Goal: Task Accomplishment & Management: Manage account settings

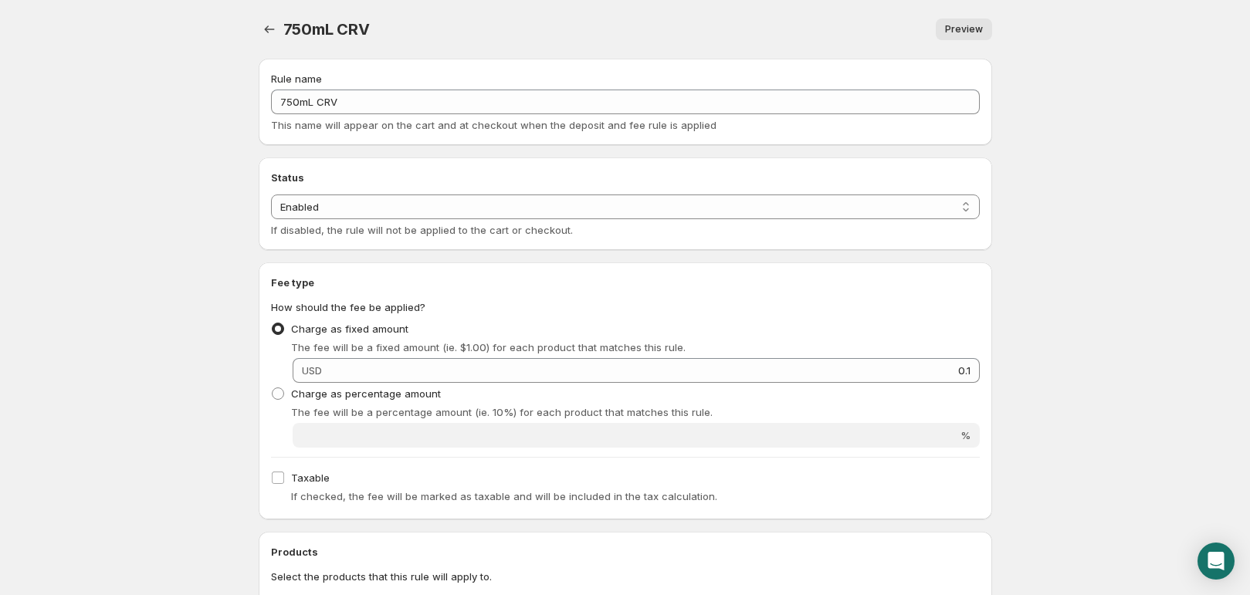
click at [1213, 173] on body "Home Help 750mL CRV. This page is ready 750mL CRV Preview More actions Preview …" at bounding box center [625, 297] width 1250 height 595
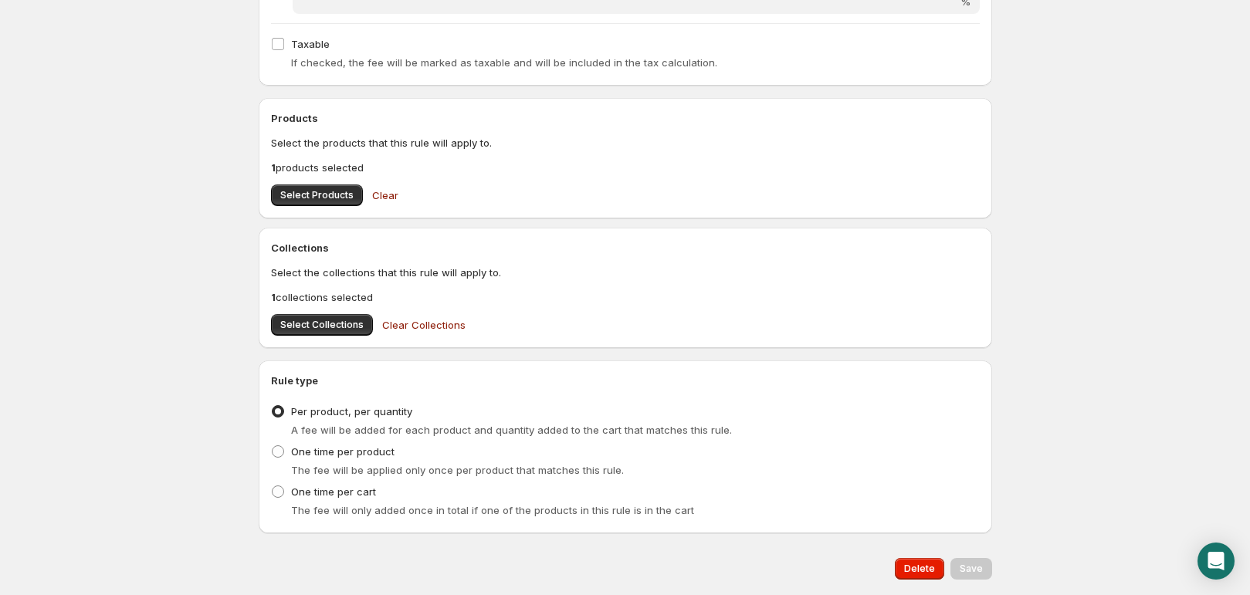
scroll to position [480, 0]
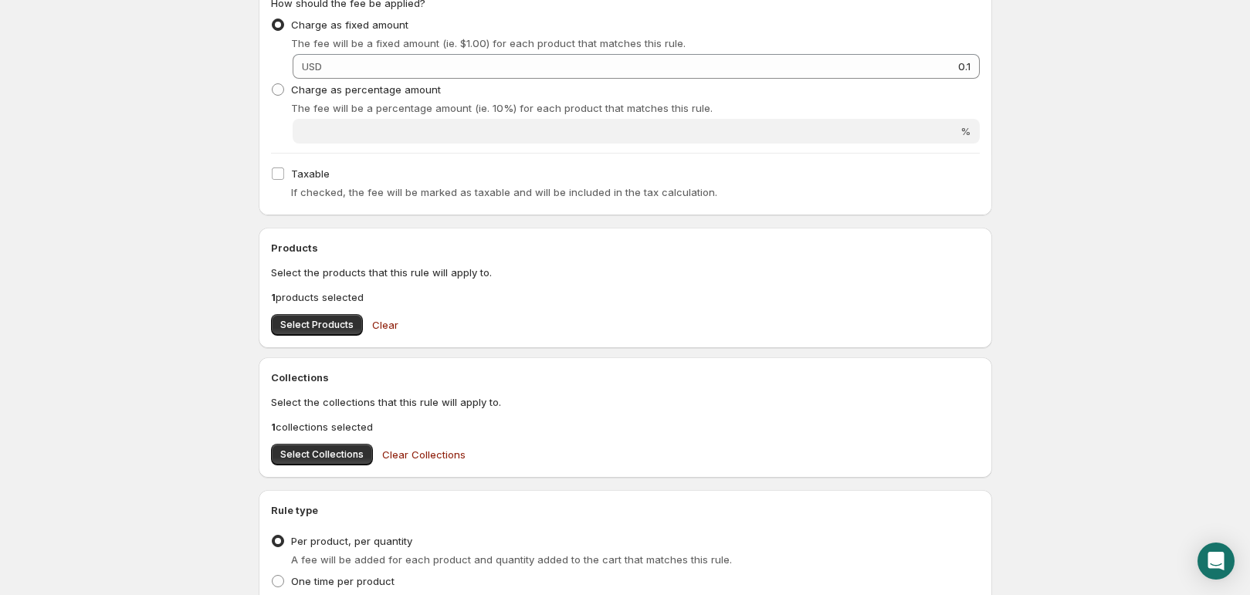
scroll to position [0, 0]
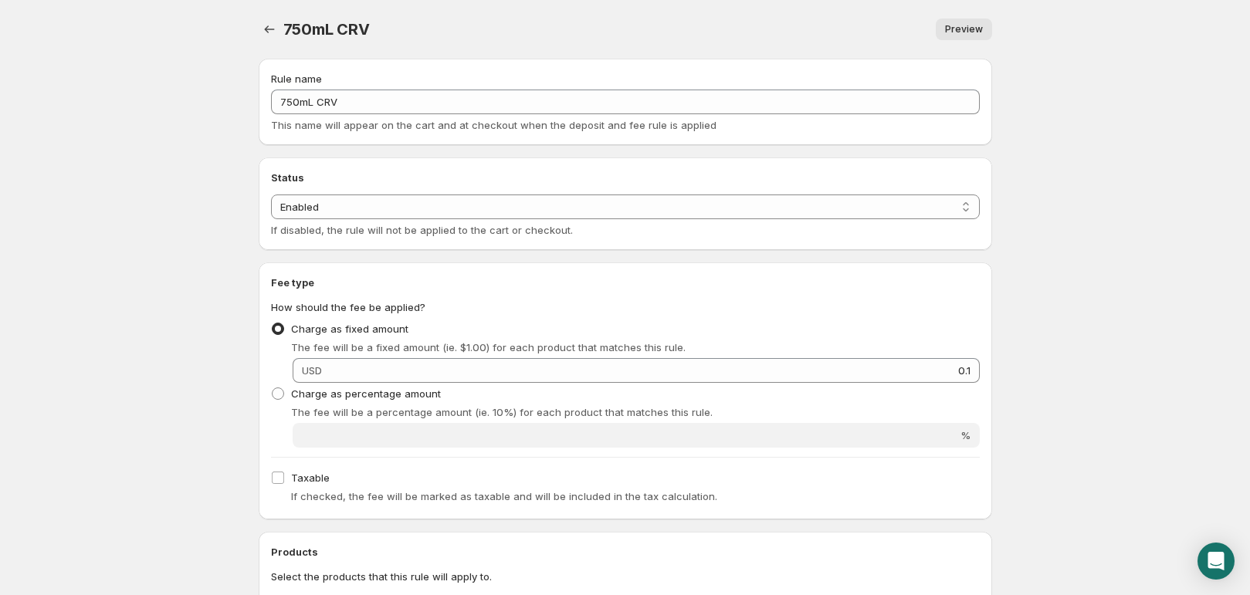
click at [1109, 279] on body "Home Help 750mL CRV. This page is ready 750mL CRV Preview More actions Preview …" at bounding box center [625, 297] width 1250 height 595
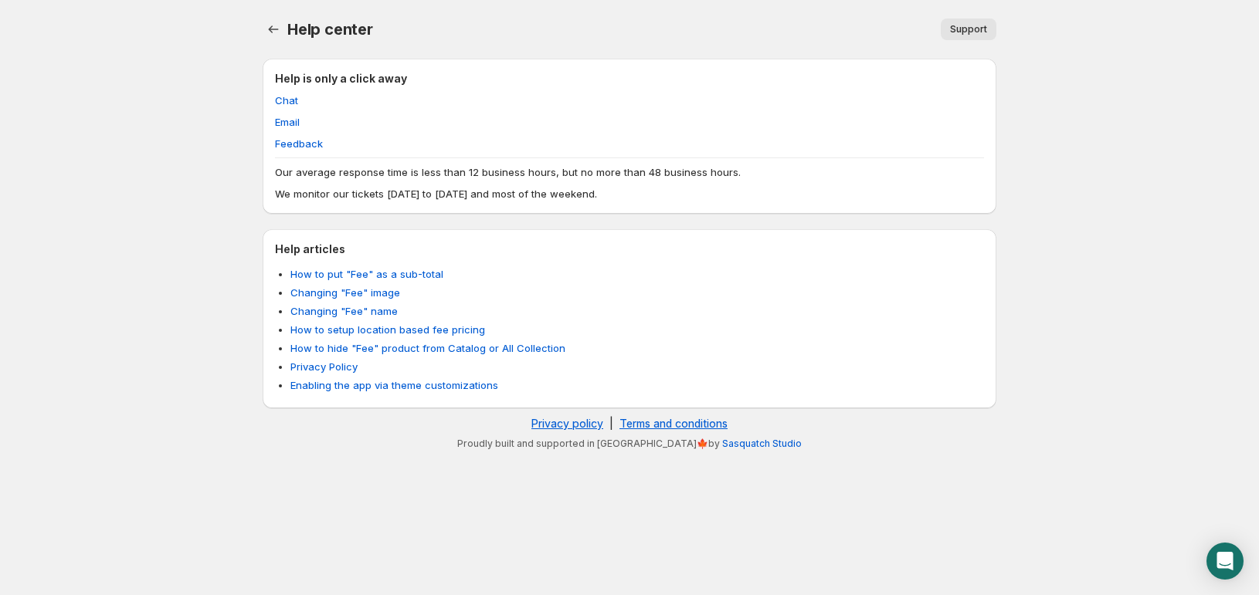
click at [497, 106] on li "Chat" at bounding box center [629, 100] width 709 height 15
click at [154, 53] on body "Home Help Help center. This page is ready Help center Support More actions Supp…" at bounding box center [629, 297] width 1259 height 595
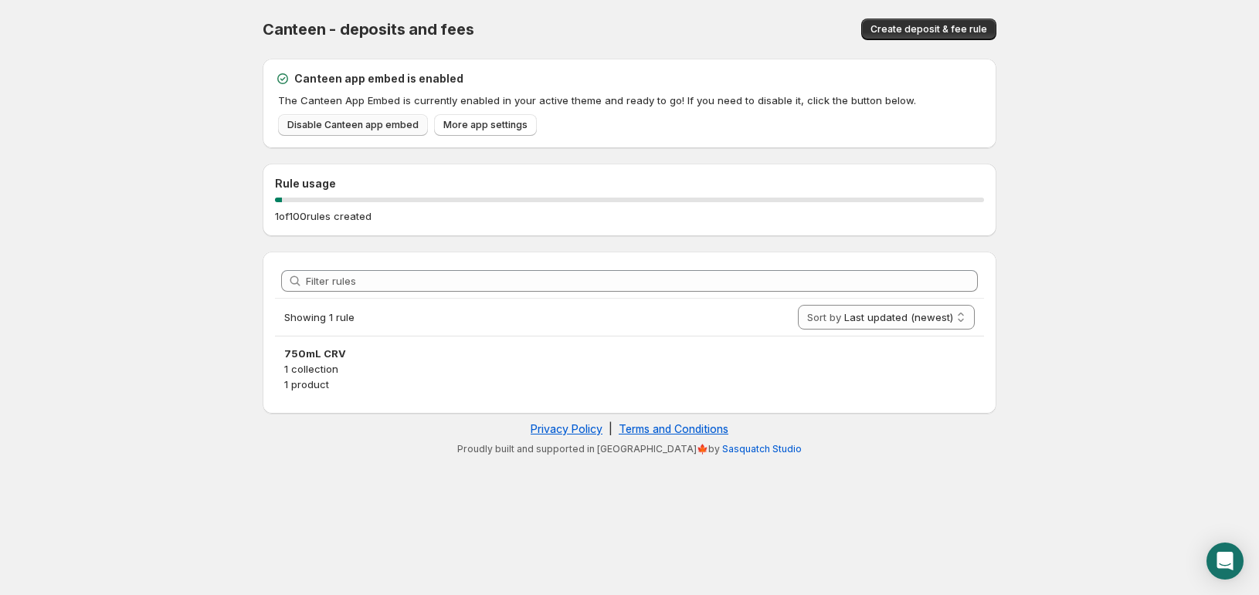
click at [347, 122] on span "Disable Canteen app embed" at bounding box center [352, 125] width 131 height 12
click at [646, 62] on div "Canteen app embed is enabled The Canteen App Embed is currently enabled in your…" at bounding box center [630, 104] width 734 height 90
click at [391, 198] on div at bounding box center [629, 200] width 709 height 5
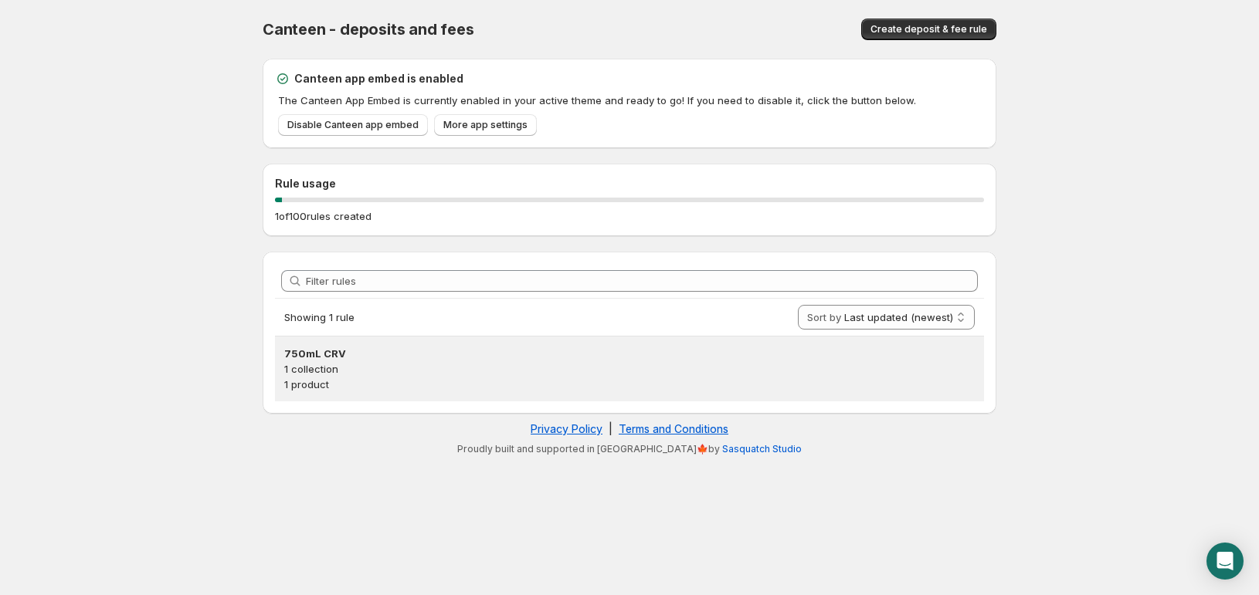
click at [385, 359] on h3 "750mL CRV" at bounding box center [629, 353] width 690 height 15
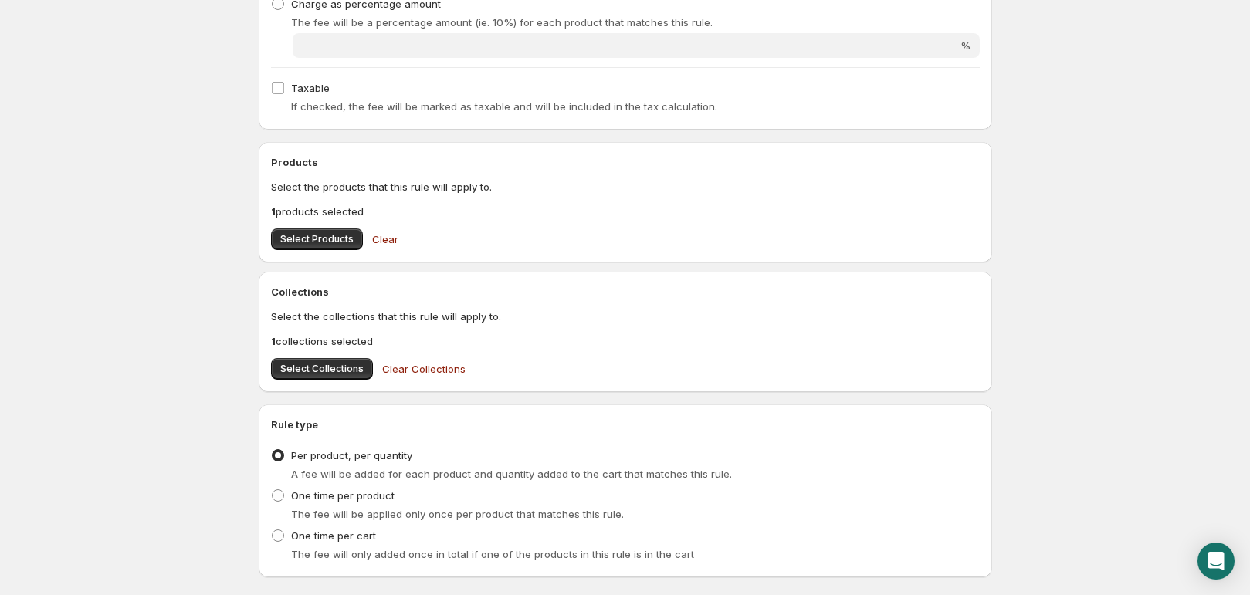
scroll to position [383, 0]
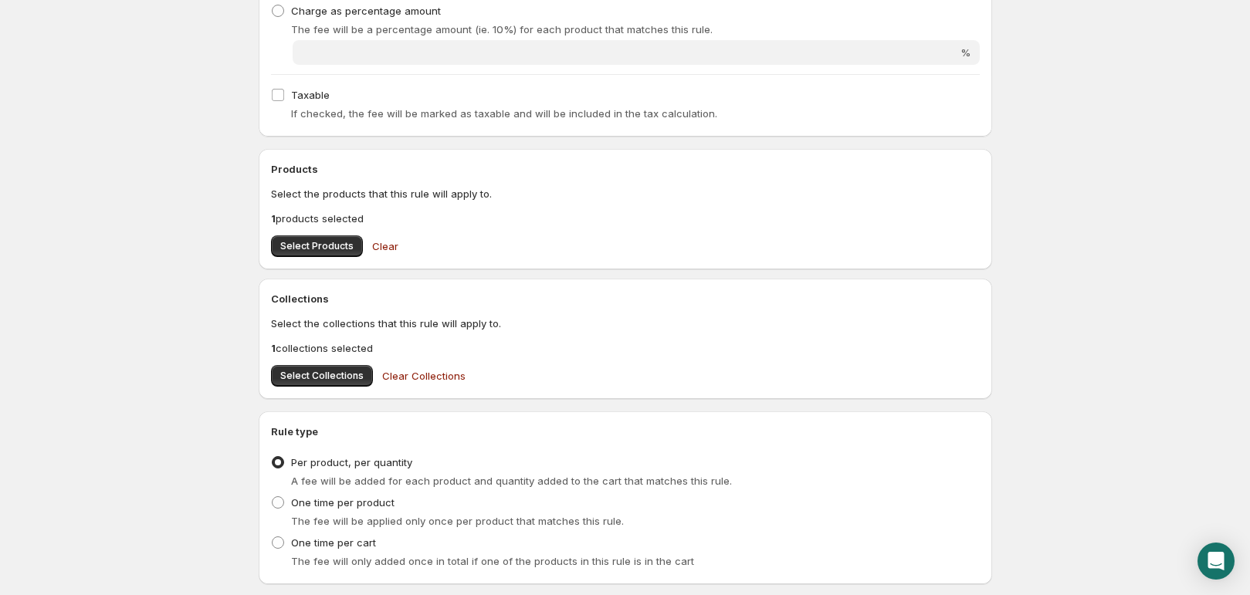
click at [342, 342] on p "1 collections selected" at bounding box center [625, 348] width 709 height 15
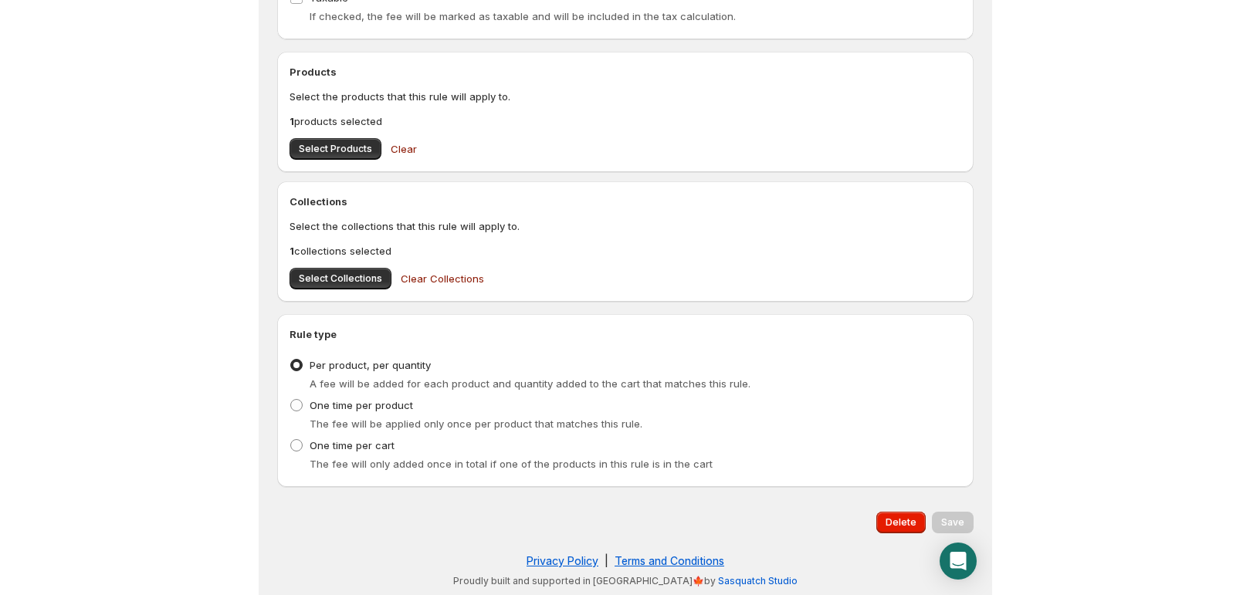
scroll to position [0, 0]
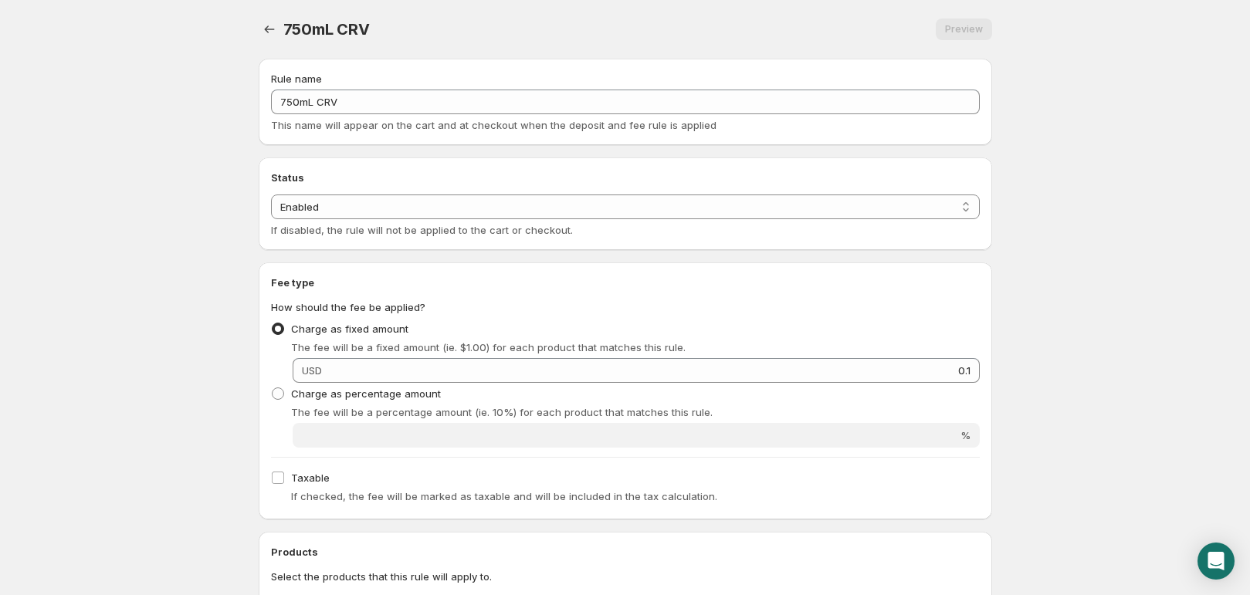
click at [72, 166] on body "Home Help 750mL CRV. This page is ready 750mL CRV Preview More actions Preview …" at bounding box center [625, 297] width 1250 height 595
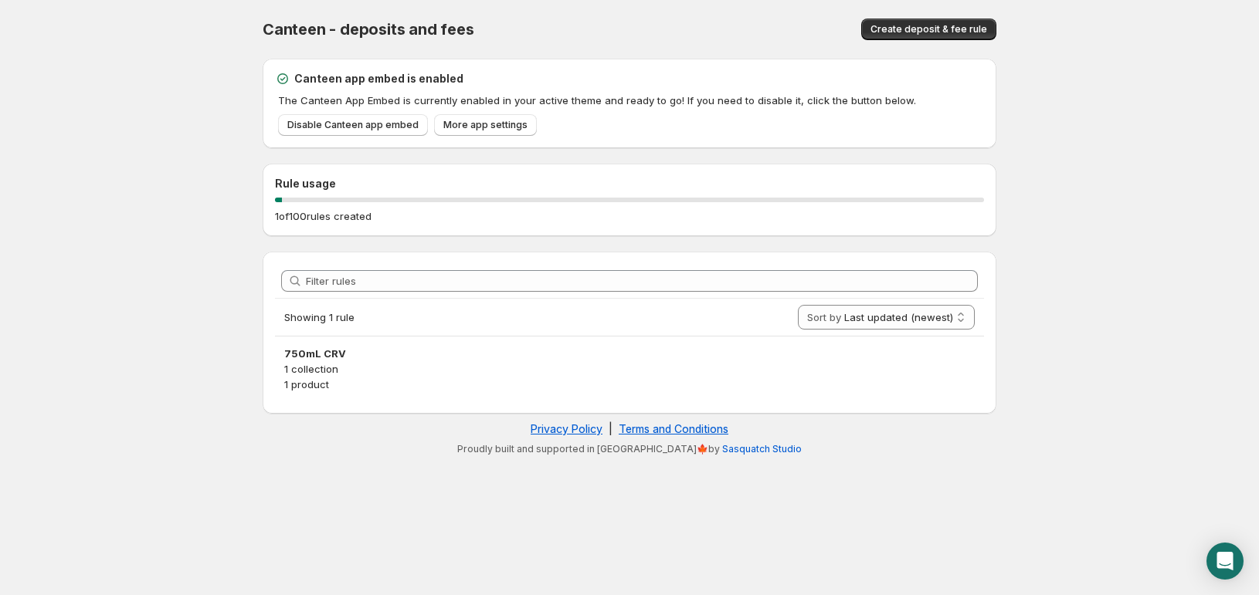
click at [488, 113] on div "Canteen app embed is enabled The Canteen App Embed is currently enabled in your…" at bounding box center [629, 103] width 709 height 65
click at [487, 126] on span "More app settings" at bounding box center [485, 125] width 84 height 12
click at [372, 368] on p "1 collection" at bounding box center [629, 368] width 690 height 15
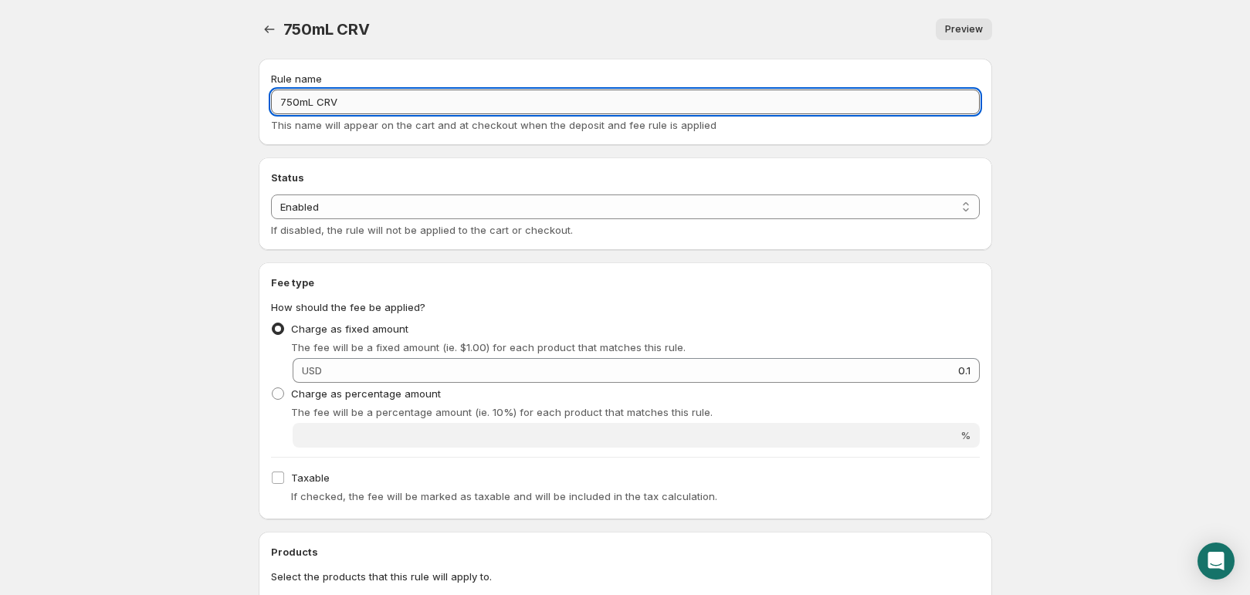
click at [414, 101] on input "750mL CRV" at bounding box center [625, 102] width 709 height 25
click at [1120, 226] on body "Home Help 750mL CRV. This page is ready 750mL CRV Preview More actions Preview …" at bounding box center [625, 297] width 1250 height 595
drag, startPoint x: 334, startPoint y: 100, endPoint x: 309, endPoint y: 97, distance: 25.6
click at [309, 97] on input "750mL CRV" at bounding box center [625, 102] width 709 height 25
click at [324, 97] on input "750mL CRV" at bounding box center [625, 102] width 709 height 25
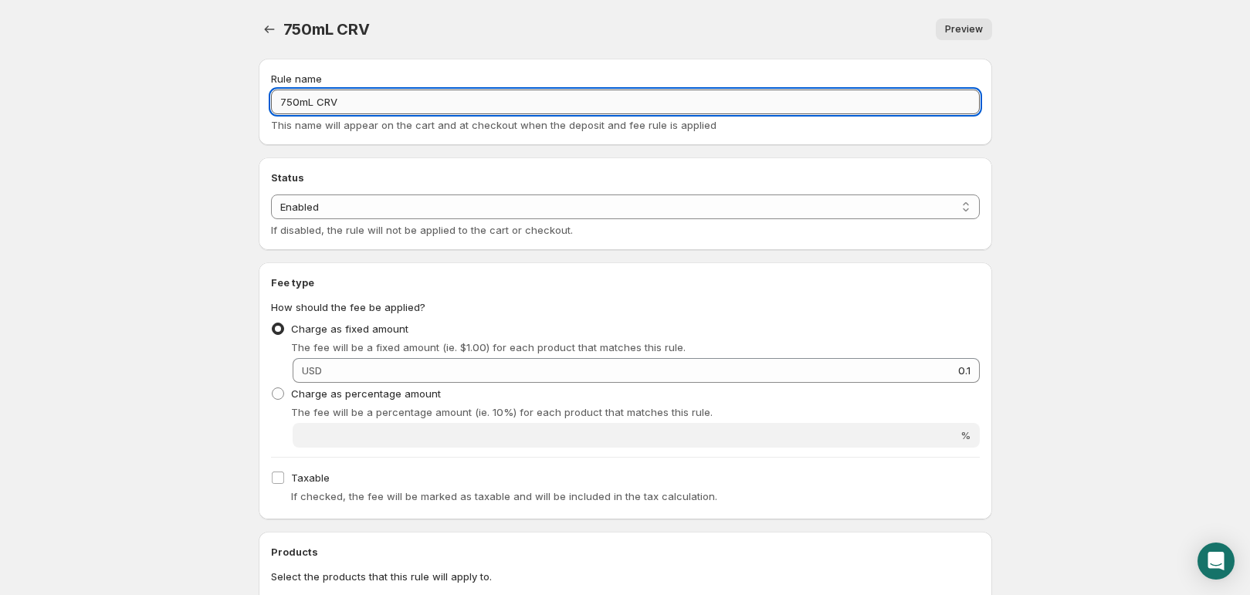
drag, startPoint x: 347, startPoint y: 99, endPoint x: 310, endPoint y: 99, distance: 36.3
click at [310, 99] on input "750mL CRV" at bounding box center [625, 102] width 709 height 25
click at [280, 99] on input "750mL" at bounding box center [625, 102] width 709 height 25
paste input "CRV"
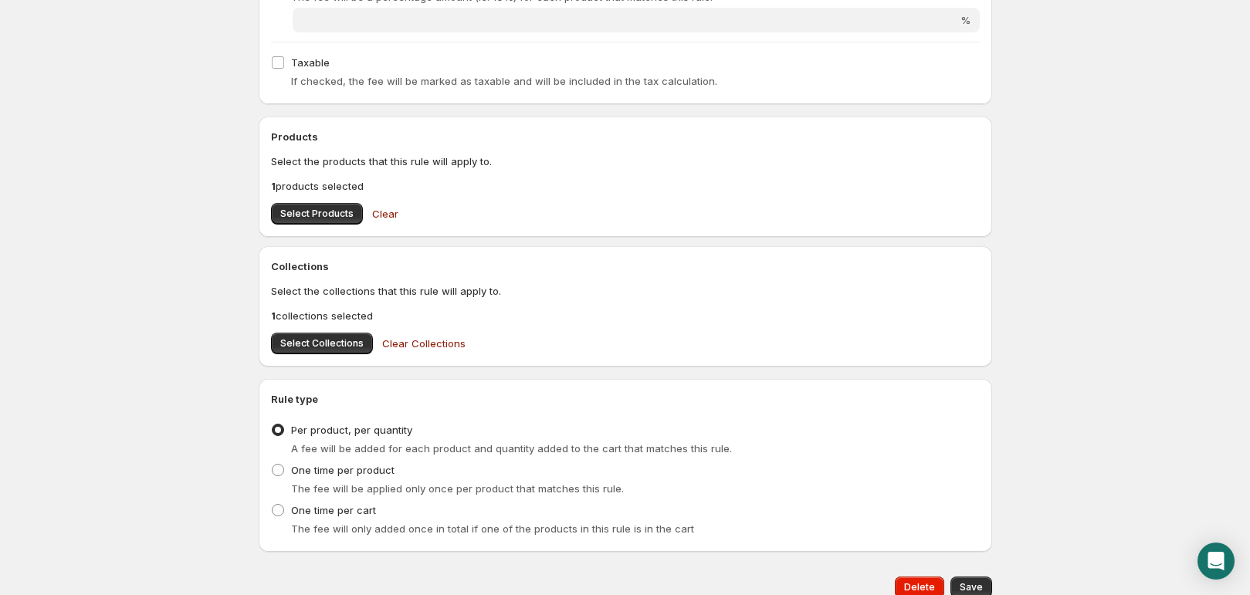
scroll to position [480, 0]
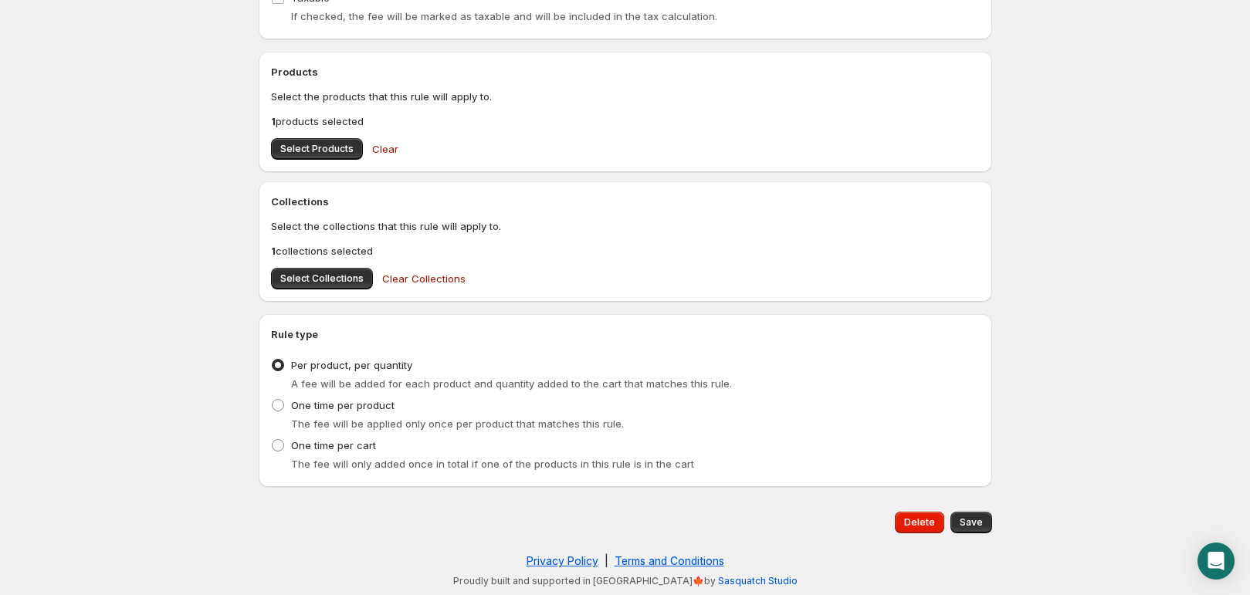
type input "CRV - 750mL"
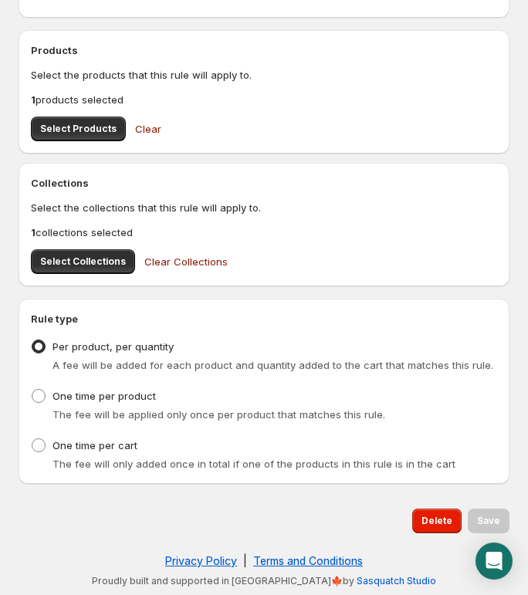
scroll to position [0, 0]
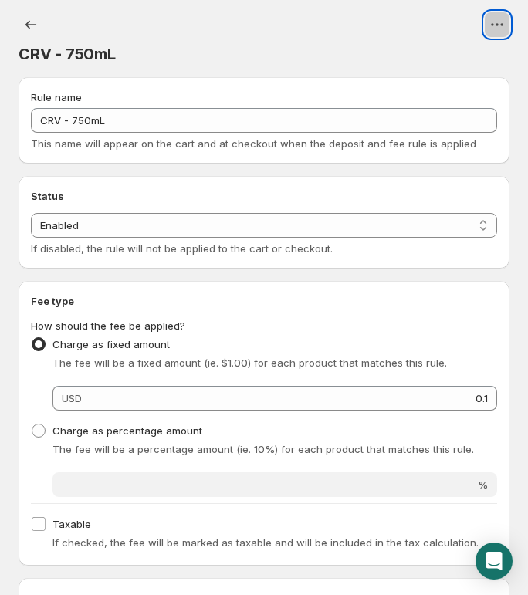
click at [498, 28] on icon "View actions for CRV - 750mL" at bounding box center [497, 24] width 15 height 15
click at [299, 15] on div at bounding box center [290, 24] width 439 height 25
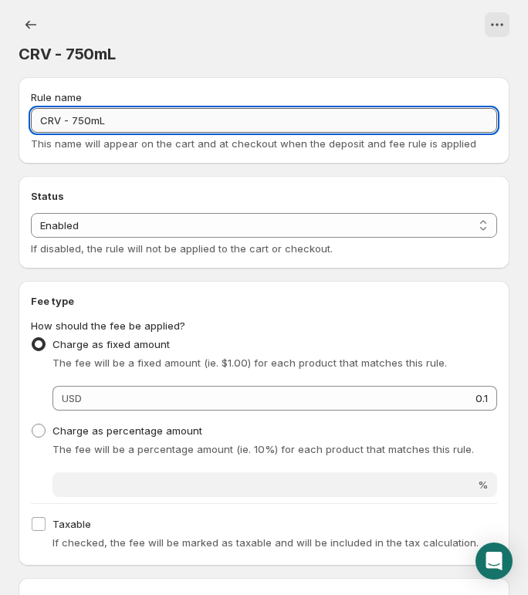
click at [128, 115] on input "CRV - 750mL" at bounding box center [264, 120] width 466 height 25
click at [27, 18] on icon "Settings" at bounding box center [30, 24] width 15 height 15
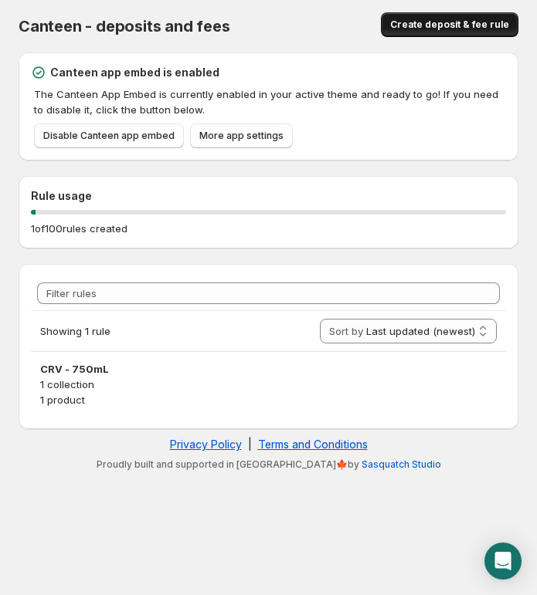
click at [466, 25] on span "Create deposit & fee rule" at bounding box center [449, 25] width 119 height 12
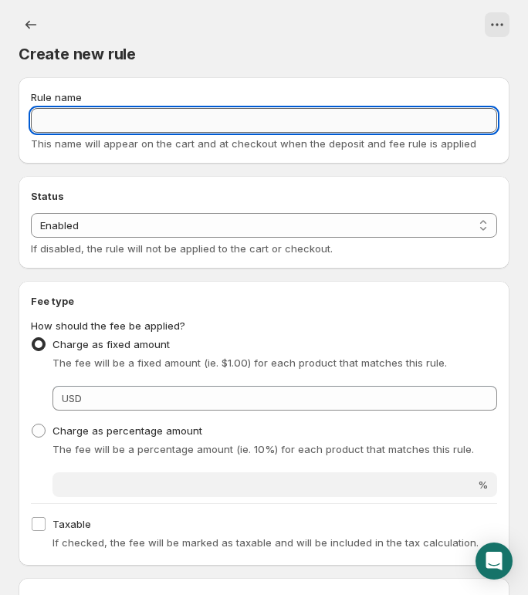
click at [123, 118] on input "Rule name" at bounding box center [264, 120] width 466 height 25
paste input "CRV - 750mL"
drag, startPoint x: 74, startPoint y: 121, endPoint x: 129, endPoint y: 122, distance: 54.8
click at [129, 122] on input "CRV - 750mL" at bounding box center [264, 120] width 466 height 25
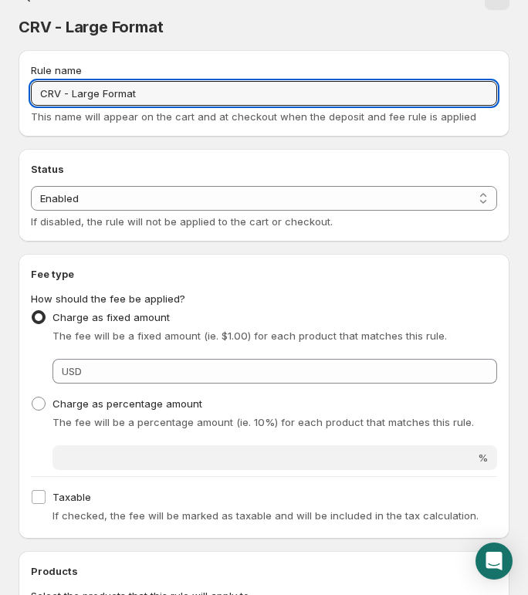
scroll to position [28, 0]
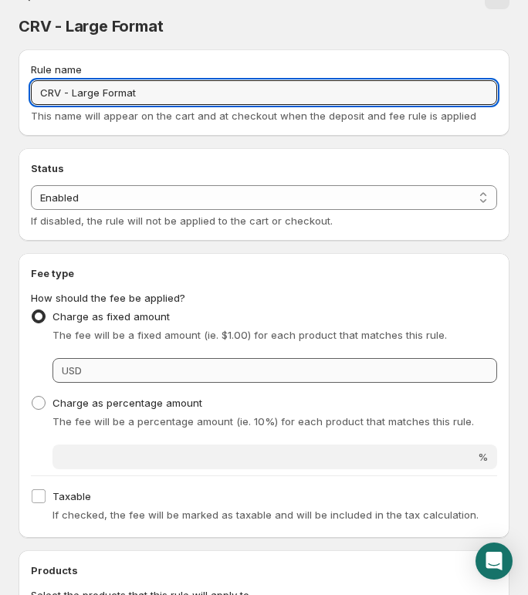
type input "CRV - Large Format"
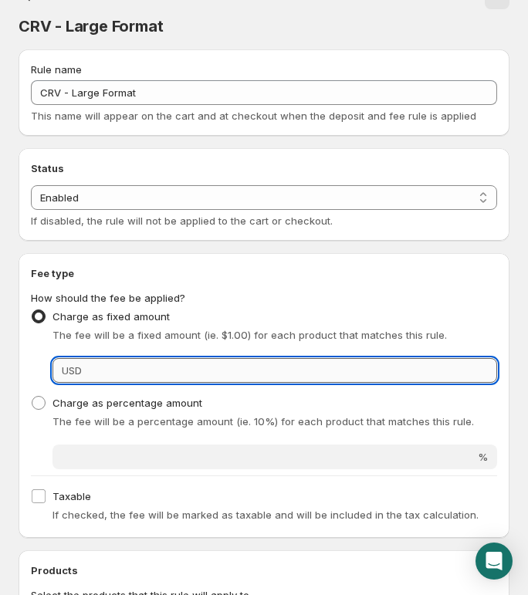
click at [127, 368] on input "Fixed amount" at bounding box center [291, 370] width 411 height 25
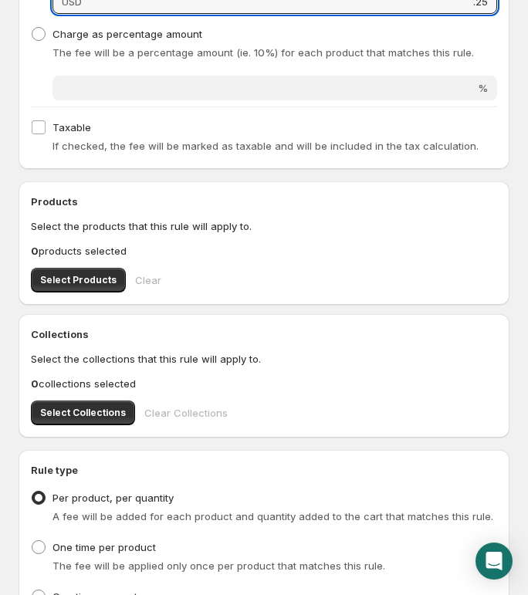
scroll to position [398, 0]
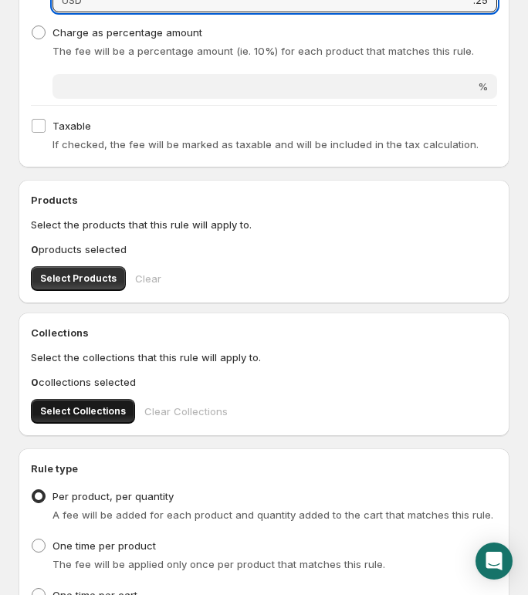
click at [88, 410] on span "Select Collections" at bounding box center [83, 411] width 86 height 12
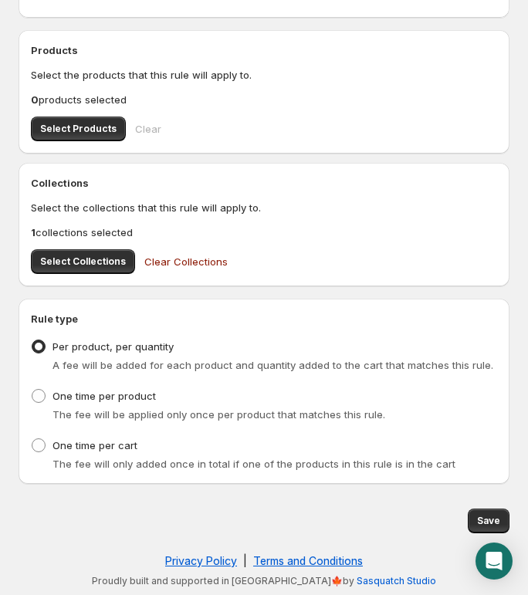
scroll to position [0, 0]
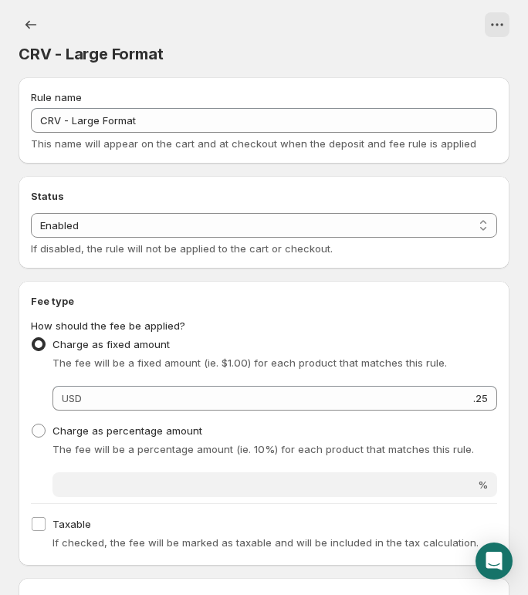
type input "0.25"
click at [28, 20] on icon "Settings" at bounding box center [30, 24] width 15 height 15
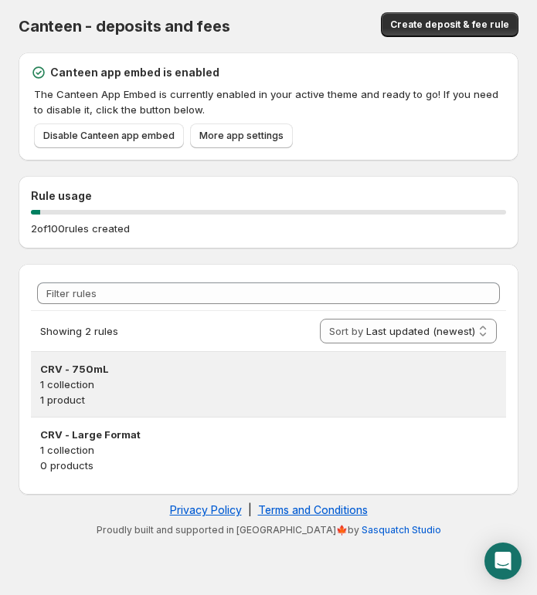
click at [107, 380] on p "1 collection" at bounding box center [268, 384] width 456 height 15
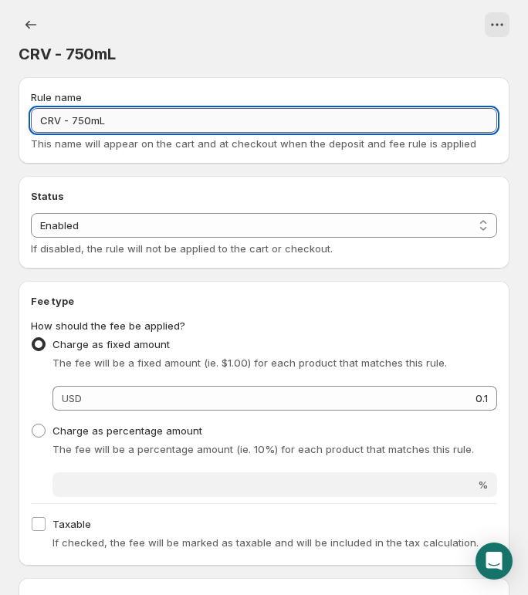
click at [79, 119] on input "CRV - 750mL" at bounding box center [264, 120] width 466 height 25
type input "CRV - 700mL+"
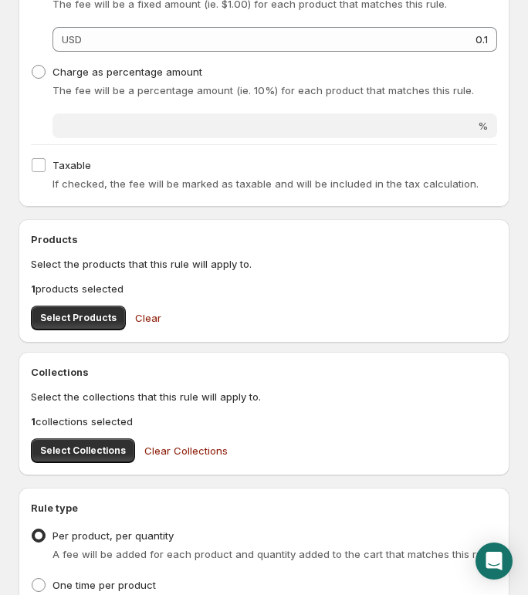
scroll to position [551, 0]
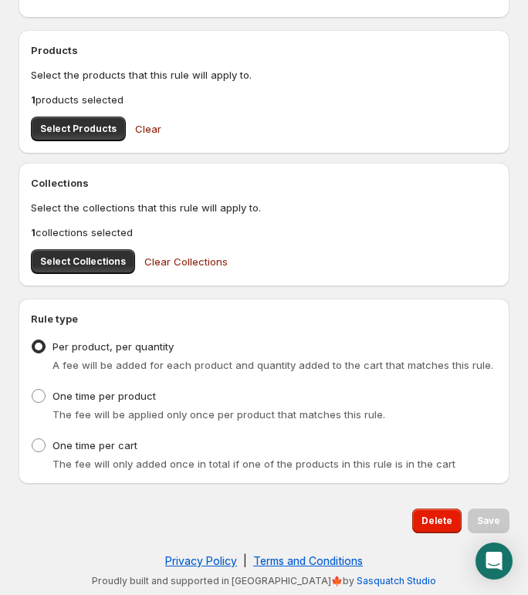
click at [147, 127] on span "Clear" at bounding box center [148, 128] width 26 height 15
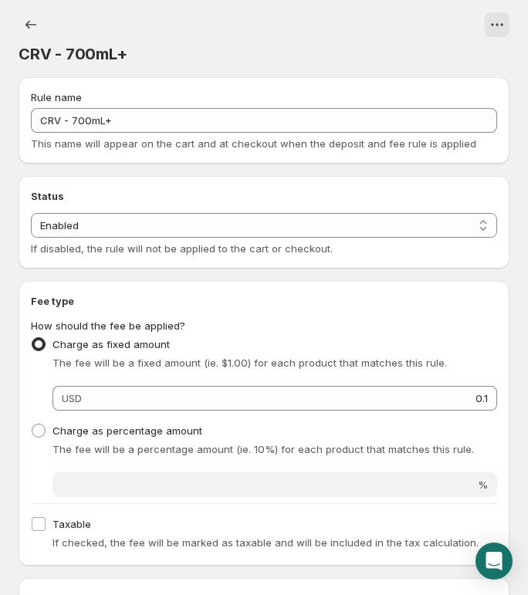
click at [178, 1] on div "CRV - 700mL+. This page is ready CRV - 700mL+" at bounding box center [264, 38] width 491 height 77
click at [32, 21] on icon "Settings" at bounding box center [30, 24] width 15 height 15
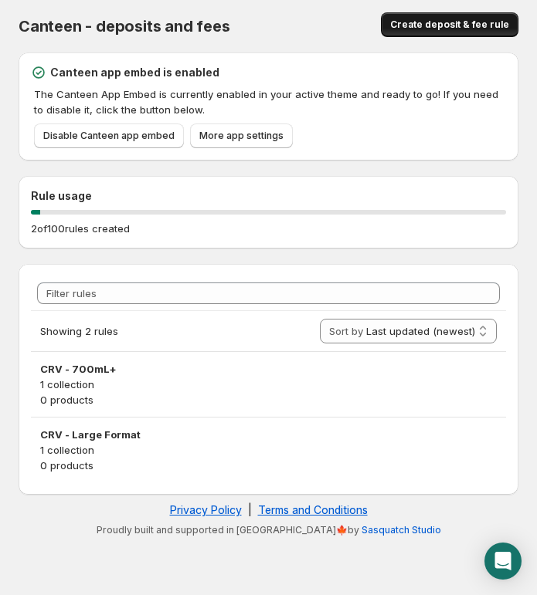
click at [458, 20] on span "Create deposit & fee rule" at bounding box center [449, 25] width 119 height 12
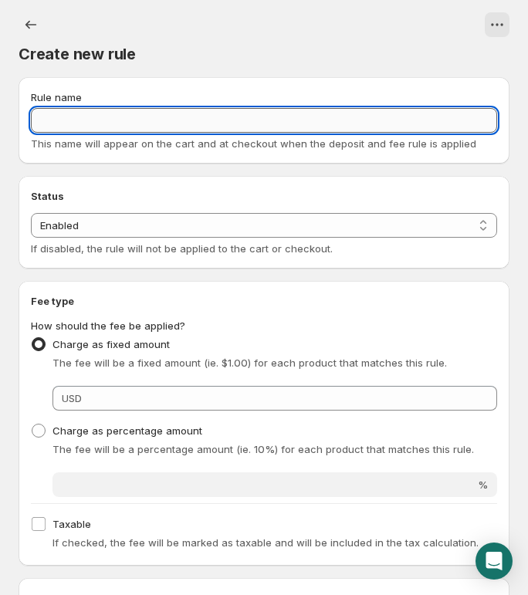
click at [102, 121] on input "Rule name" at bounding box center [264, 120] width 466 height 25
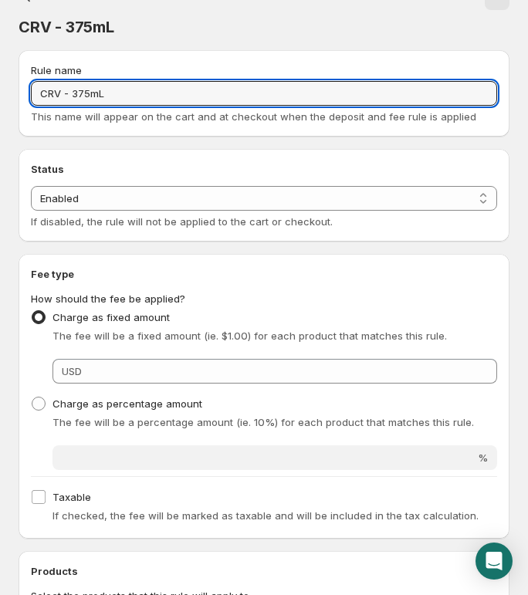
scroll to position [194, 0]
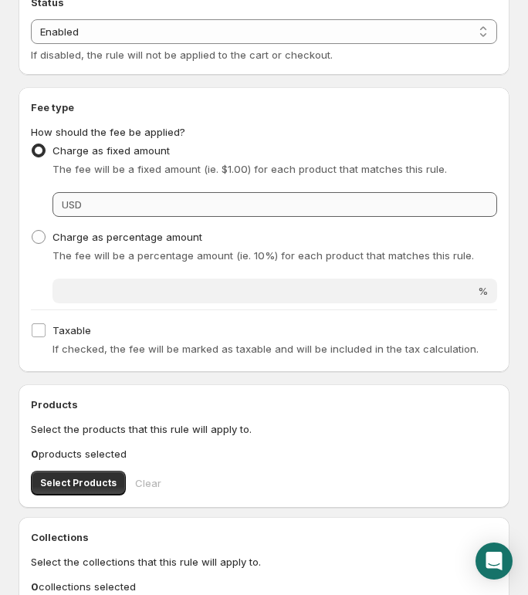
type input "CRV - 375mL"
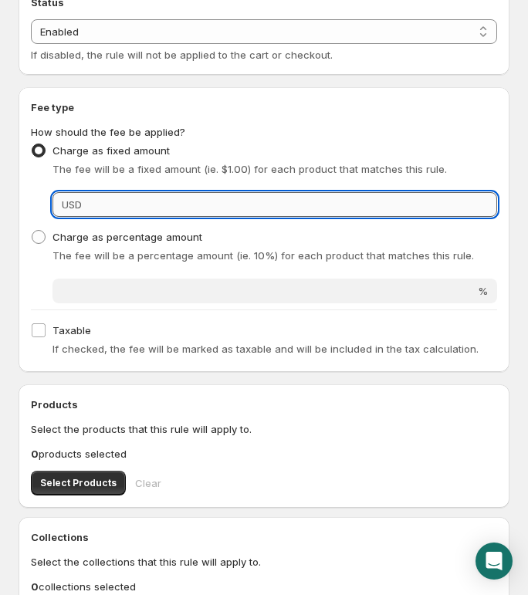
drag, startPoint x: 108, startPoint y: 200, endPoint x: 119, endPoint y: 202, distance: 11.1
click at [108, 201] on input "Fixed amount" at bounding box center [291, 204] width 411 height 25
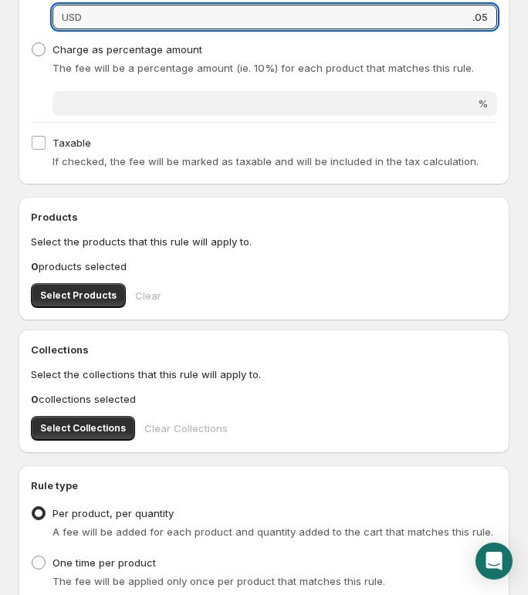
scroll to position [382, 0]
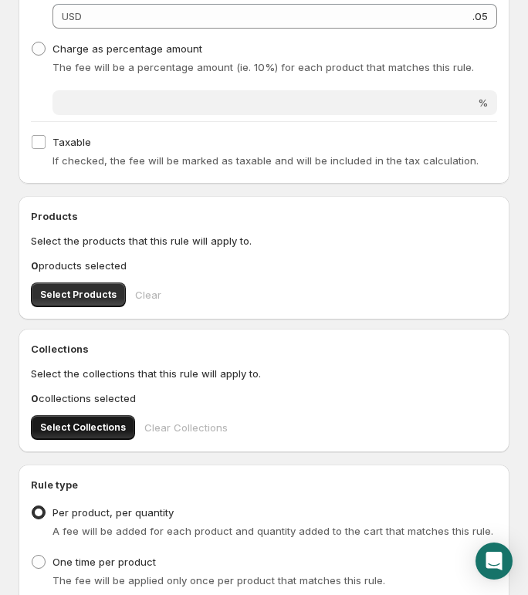
click at [78, 430] on span "Select Collections" at bounding box center [83, 428] width 86 height 12
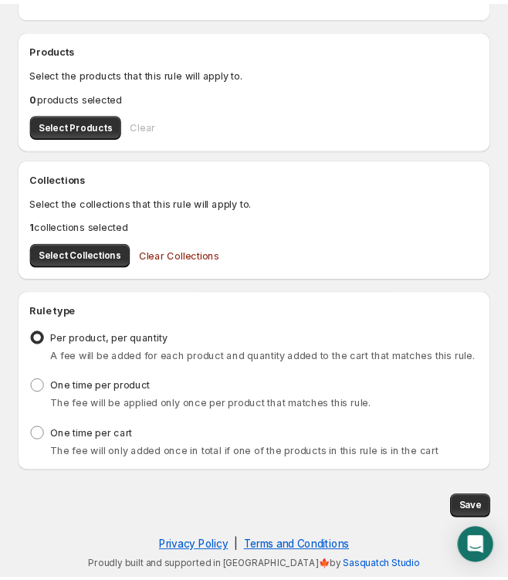
scroll to position [0, 0]
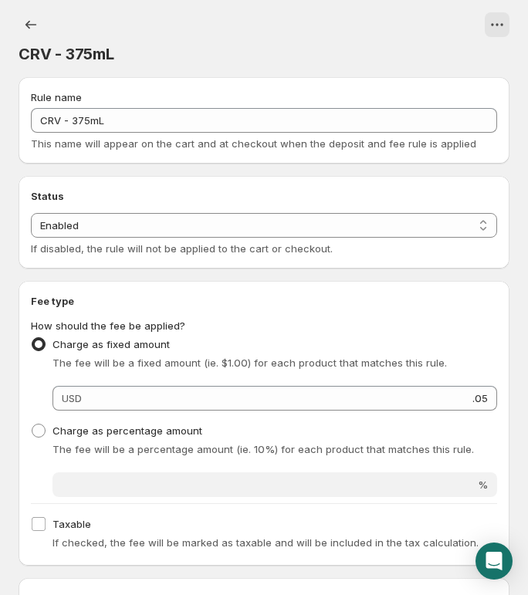
type input "0.05"
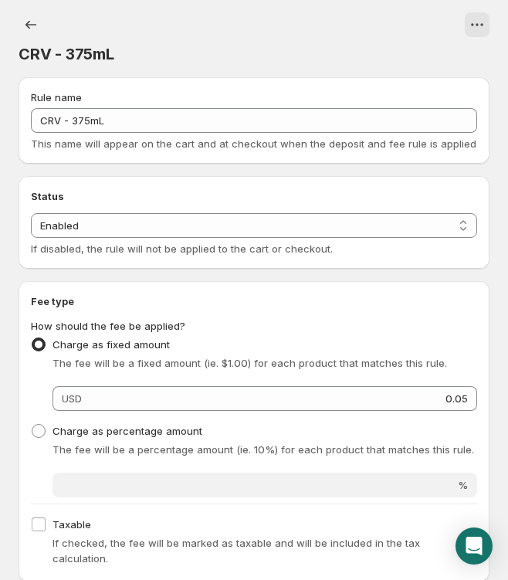
click at [179, 12] on div "CRV - 375mL. This page is ready CRV - 375mL" at bounding box center [254, 38] width 471 height 77
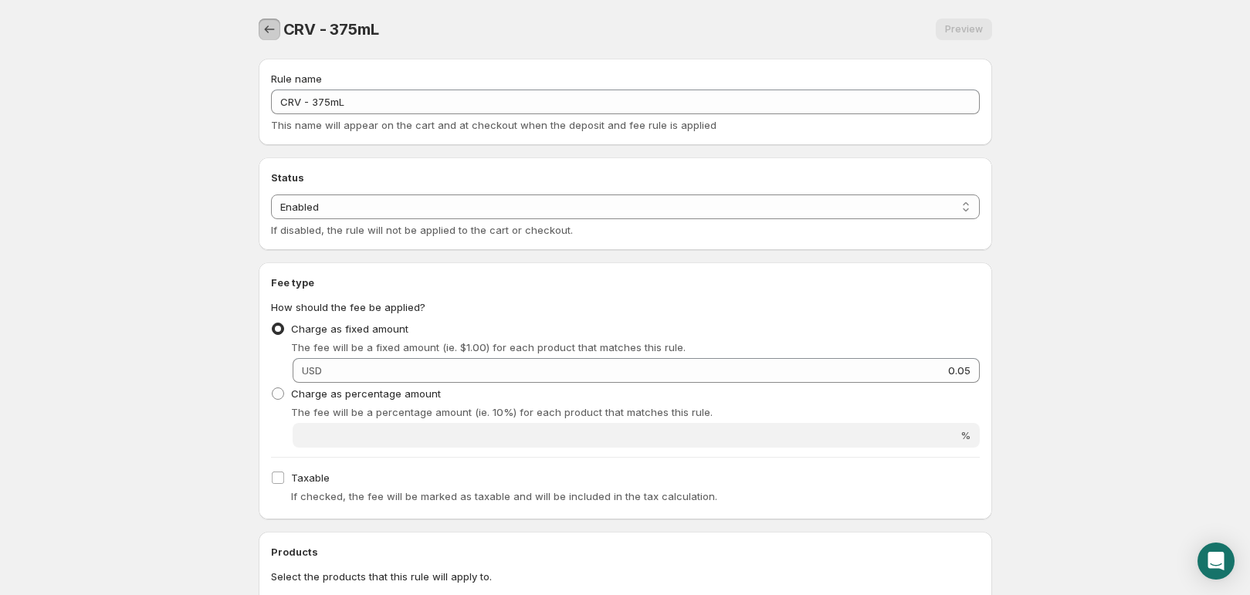
click at [264, 32] on icon "Settings" at bounding box center [269, 29] width 15 height 15
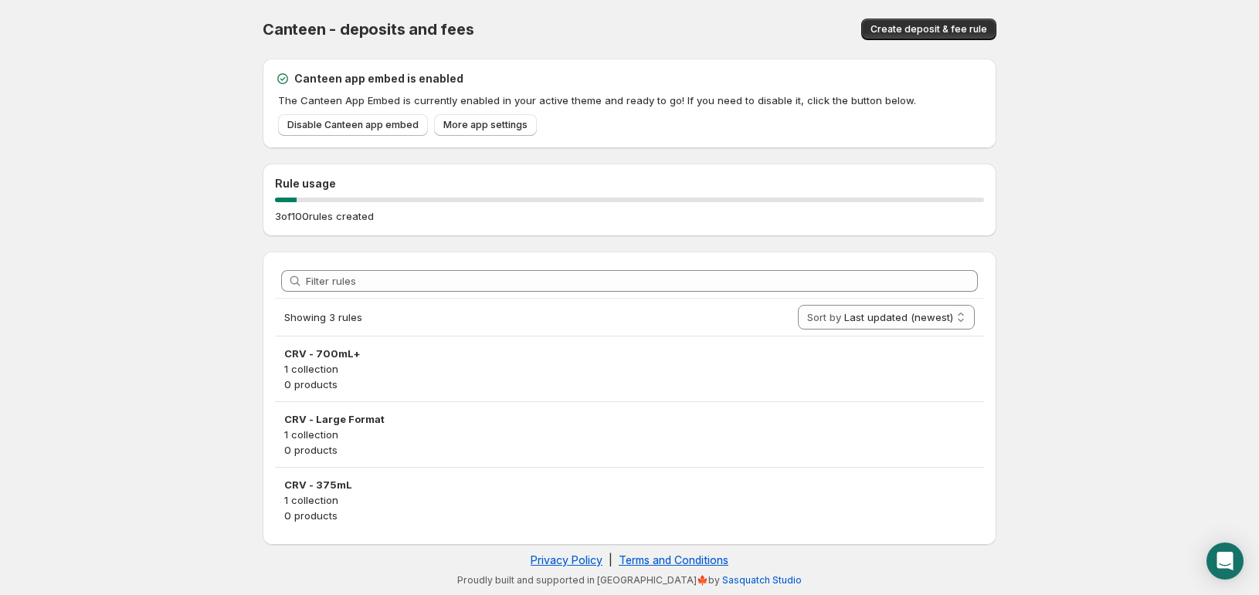
click at [63, 161] on body "Home Help Canteen - deposits and fees. This page is ready Canteen - deposits an…" at bounding box center [629, 297] width 1259 height 595
click at [1100, 374] on body "Home Help Canteen - deposits and fees. This page is ready Canteen - deposits an…" at bounding box center [629, 297] width 1259 height 595
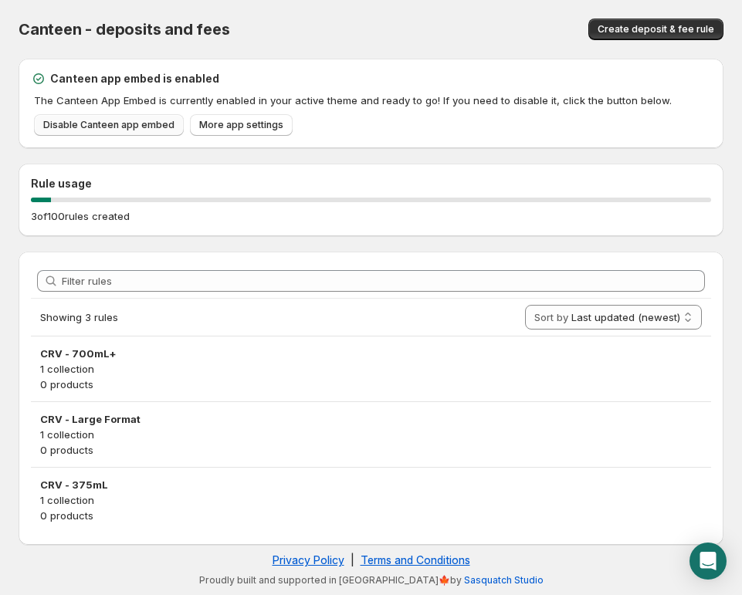
click at [131, 117] on link "Disable Canteen app embed" at bounding box center [109, 125] width 150 height 22
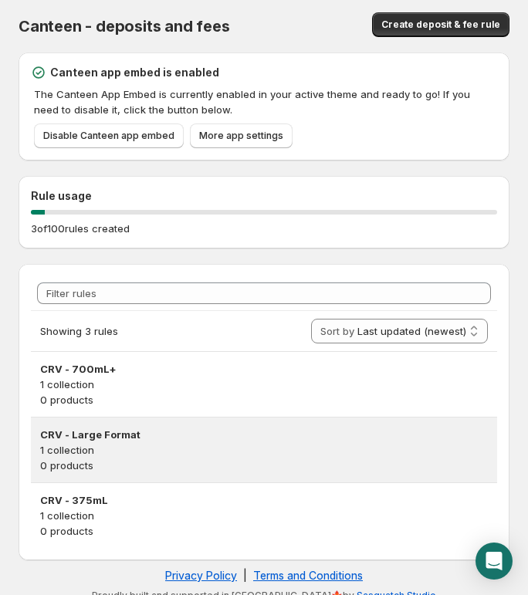
click at [219, 439] on h3 "CRV - Large Format" at bounding box center [264, 434] width 448 height 15
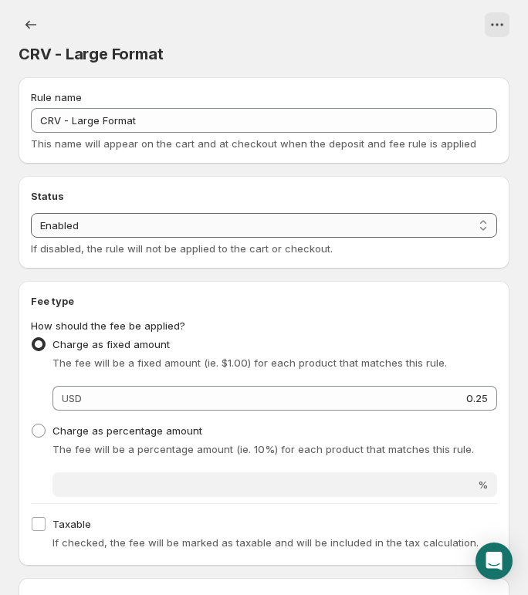
click at [183, 229] on select "Enabled Disabled" at bounding box center [264, 225] width 466 height 25
select select "deactive"
click at [31, 238] on select "Enabled Disabled" at bounding box center [264, 225] width 466 height 25
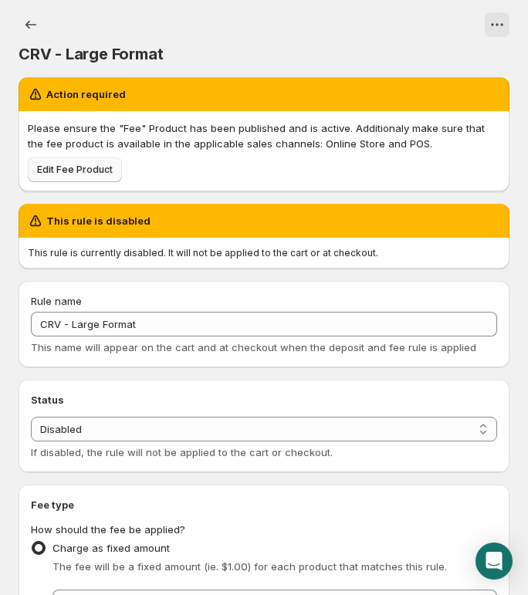
click at [90, 169] on span "Edit Fee Product" at bounding box center [75, 170] width 76 height 12
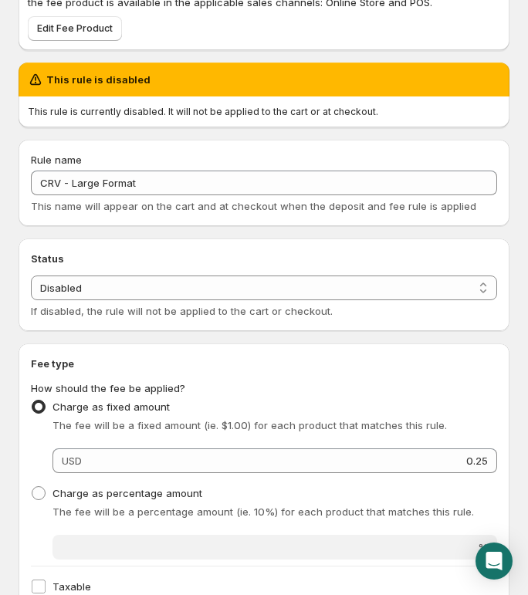
scroll to position [144, 0]
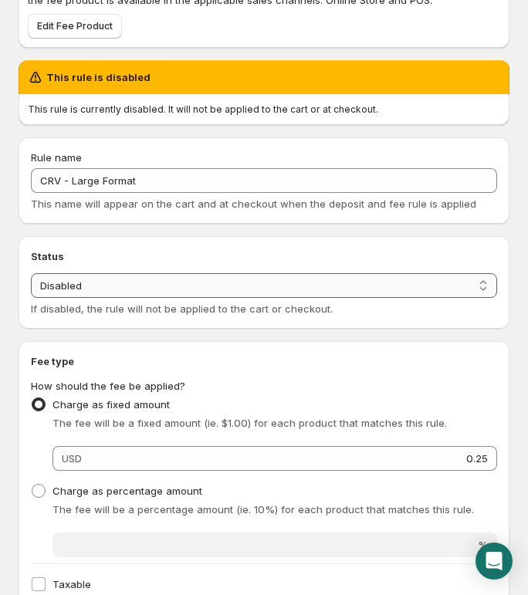
click at [123, 281] on select "Enabled Disabled" at bounding box center [264, 285] width 466 height 25
select select "active"
click at [31, 273] on select "Enabled Disabled" at bounding box center [264, 285] width 466 height 25
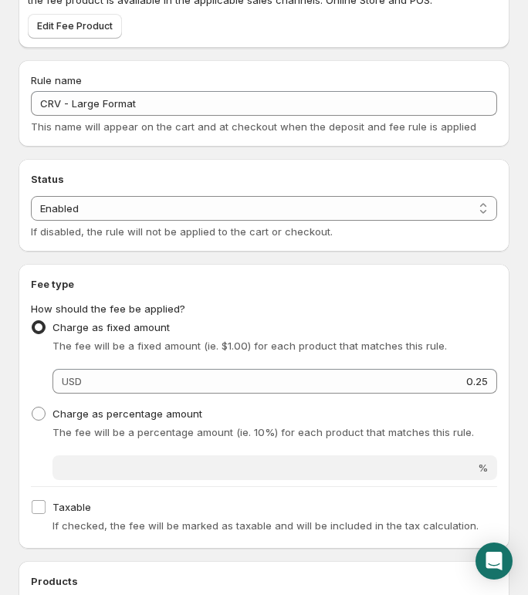
scroll to position [0, 0]
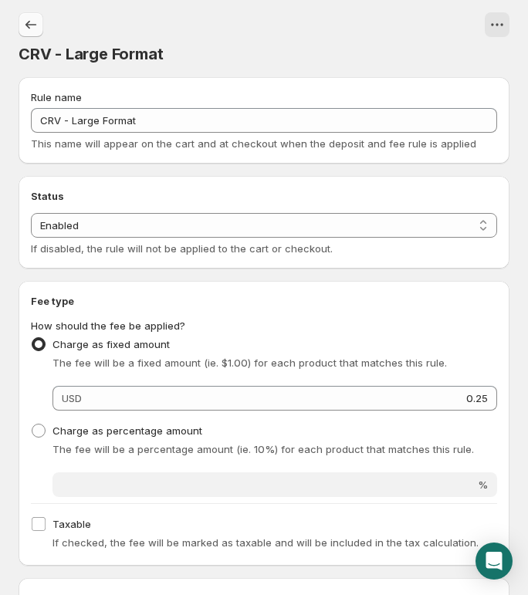
click at [36, 22] on icon "Settings" at bounding box center [30, 24] width 15 height 15
